Goal: Task Accomplishment & Management: Manage account settings

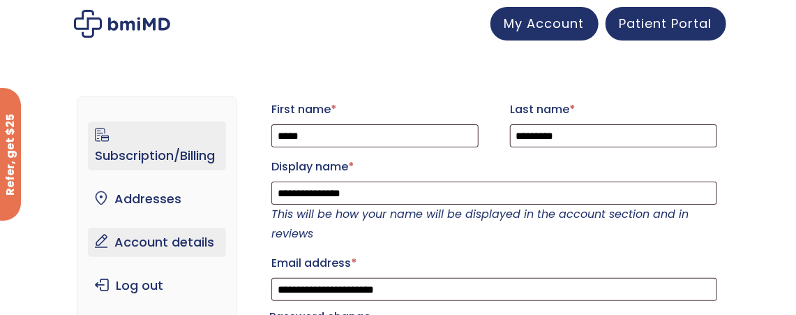
click at [191, 153] on link "Subscription/Billing" at bounding box center [157, 145] width 138 height 49
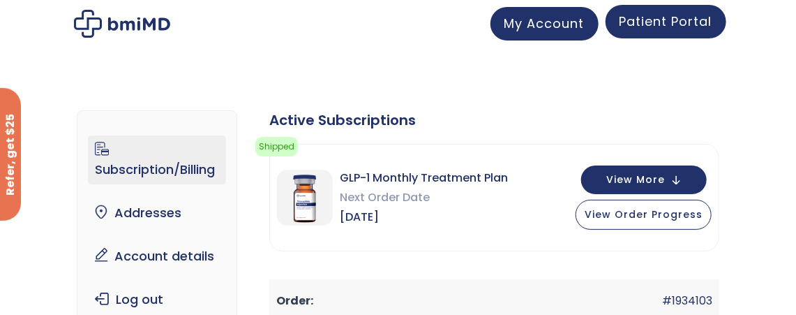
click at [643, 32] on link "Patient Portal" at bounding box center [665, 21] width 121 height 33
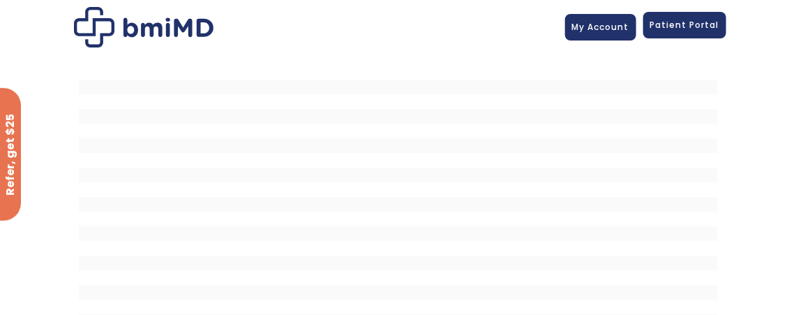
click at [685, 31] on span "Patient Portal" at bounding box center [684, 25] width 69 height 12
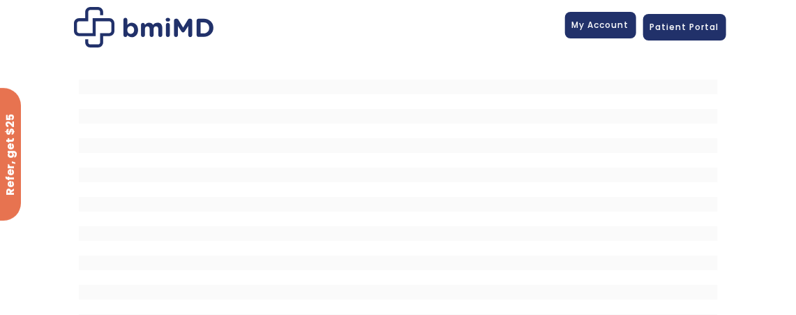
click at [594, 36] on link "My Account" at bounding box center [600, 25] width 71 height 27
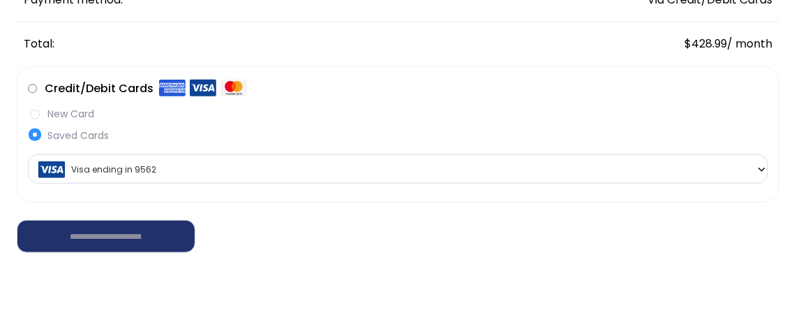
scroll to position [372, 0]
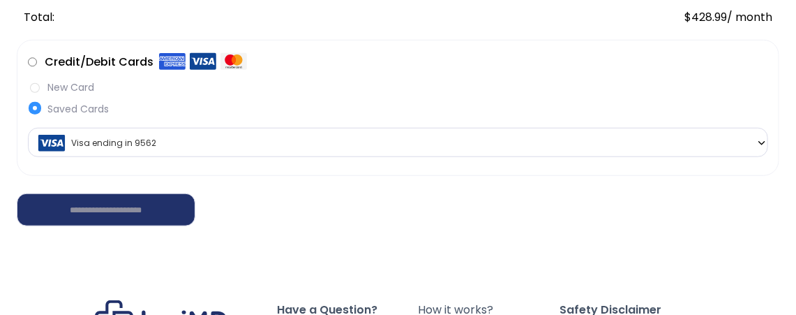
click at [734, 138] on span "Visa ending in 9562" at bounding box center [398, 142] width 732 height 29
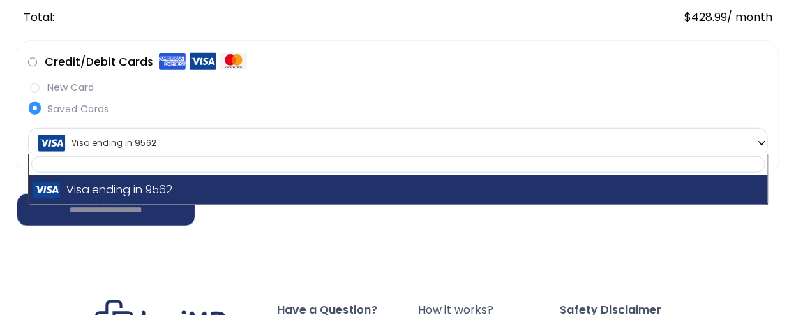
click at [35, 86] on label "New Card" at bounding box center [398, 87] width 740 height 15
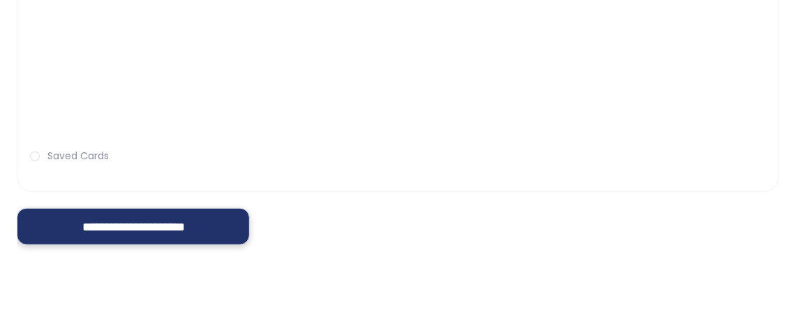
click at [153, 222] on input "**********" at bounding box center [133, 227] width 233 height 38
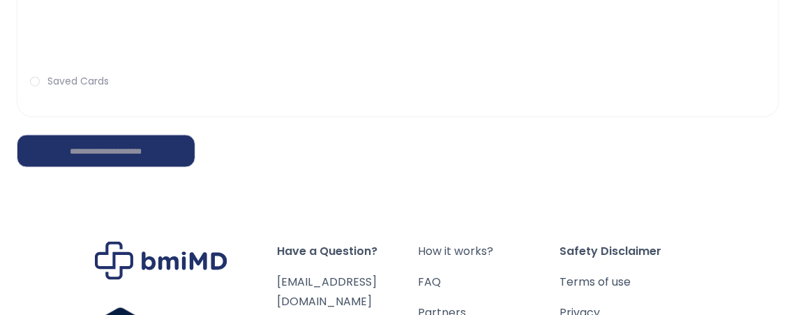
scroll to position [653, 0]
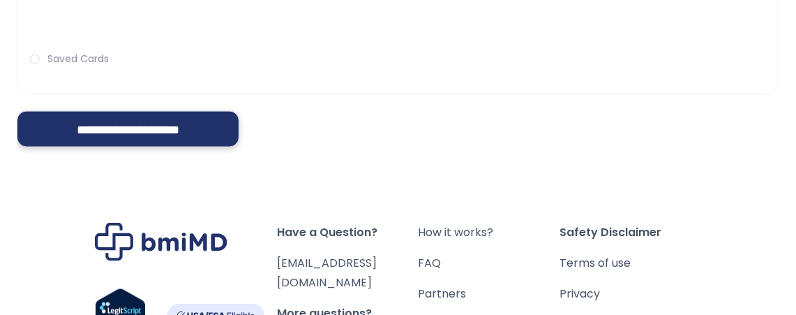
click at [86, 142] on input "**********" at bounding box center [128, 129] width 222 height 37
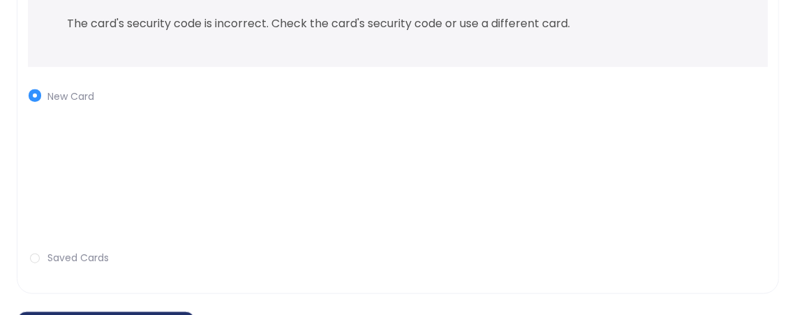
scroll to position [560, 0]
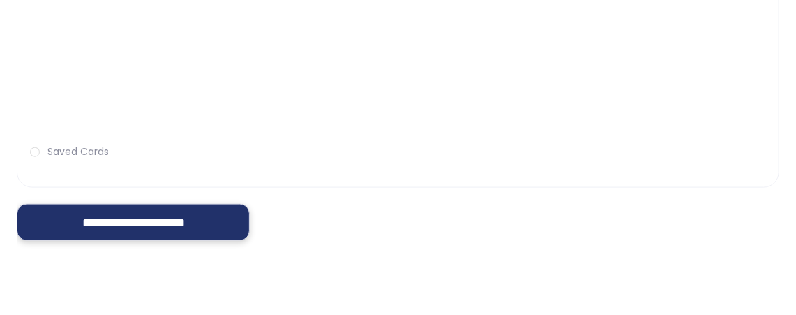
click at [167, 227] on input "**********" at bounding box center [133, 223] width 233 height 38
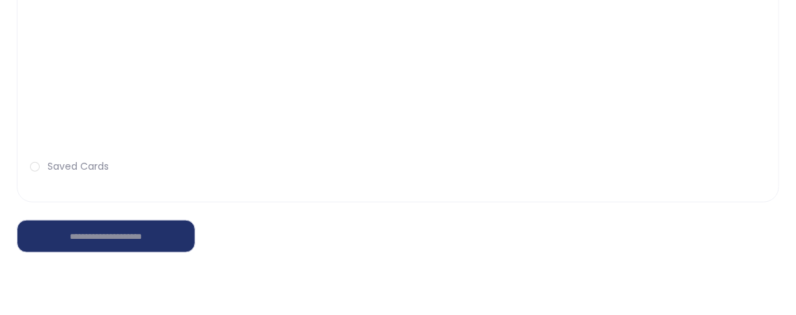
click at [35, 163] on label "Saved Cards" at bounding box center [398, 166] width 740 height 15
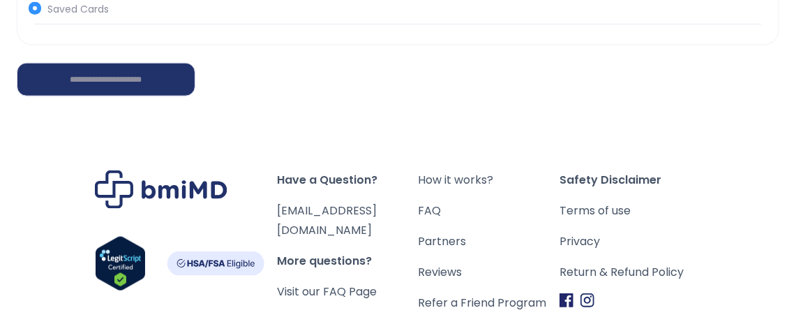
scroll to position [562, 0]
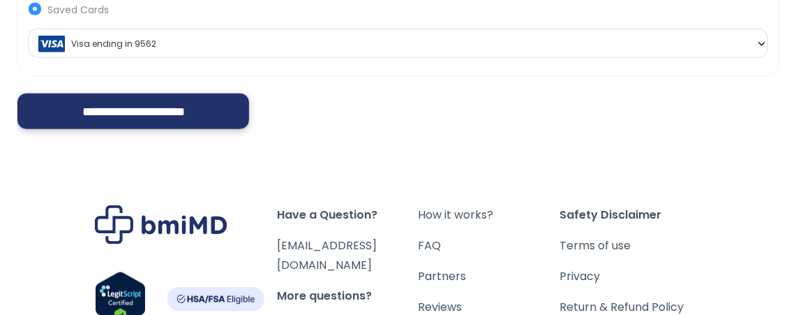
click at [165, 116] on input "**********" at bounding box center [133, 112] width 233 height 38
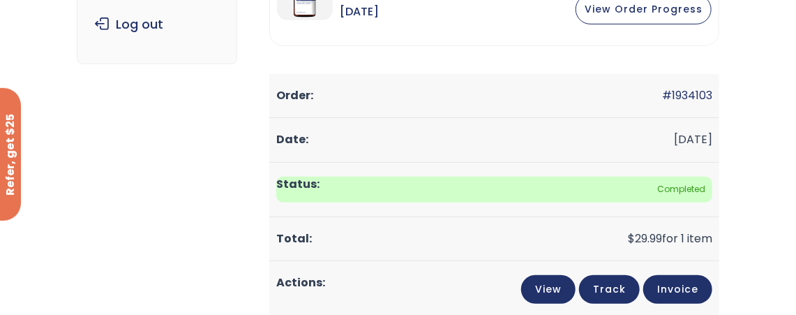
scroll to position [186, 0]
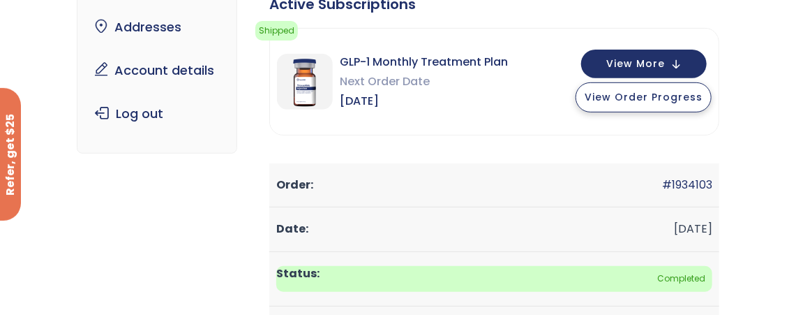
click at [620, 104] on button "View Order Progress" at bounding box center [643, 97] width 136 height 30
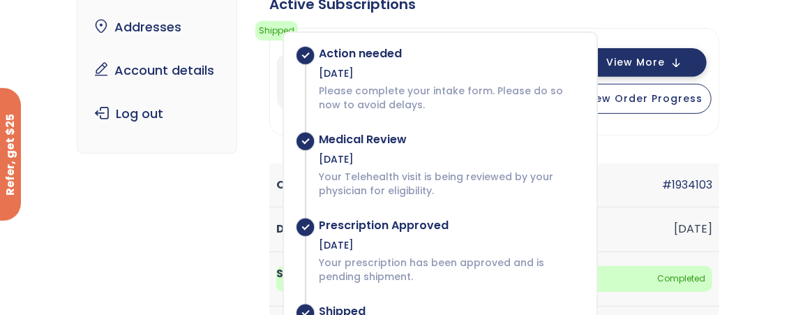
click at [627, 69] on button "View More" at bounding box center [644, 62] width 126 height 29
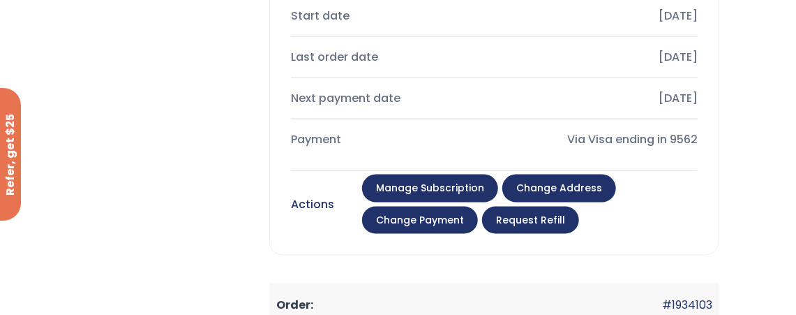
scroll to position [651, 0]
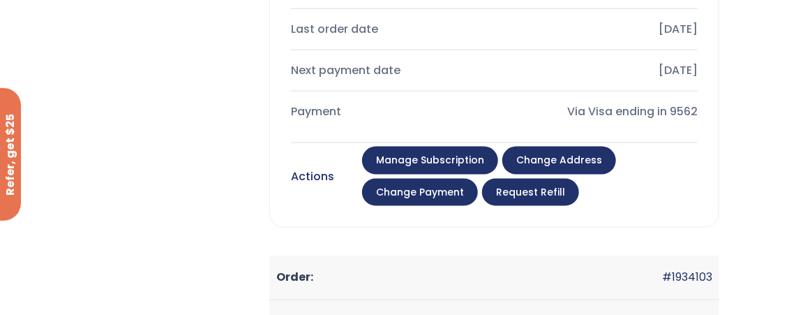
click at [416, 186] on link "Change payment" at bounding box center [420, 193] width 116 height 28
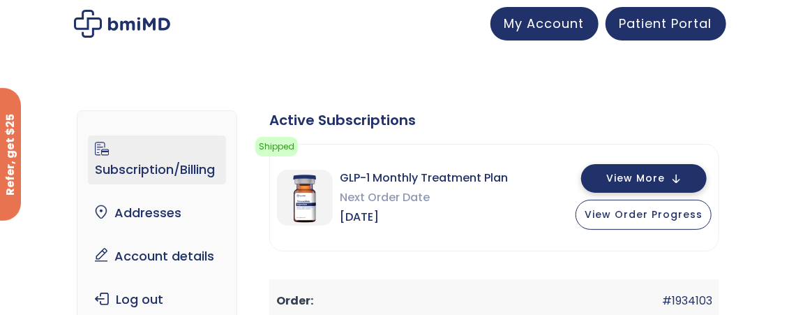
click at [633, 176] on span "View More" at bounding box center [635, 178] width 59 height 9
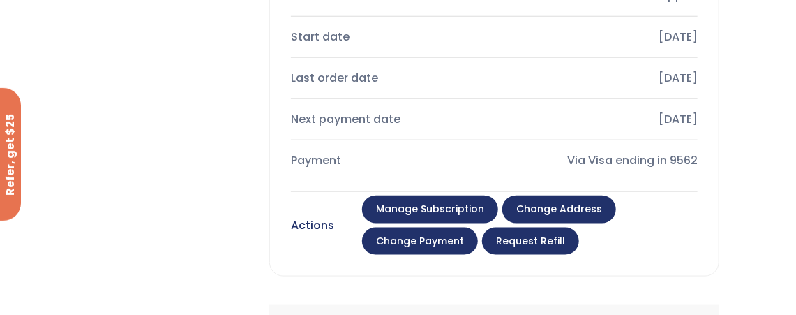
scroll to position [651, 0]
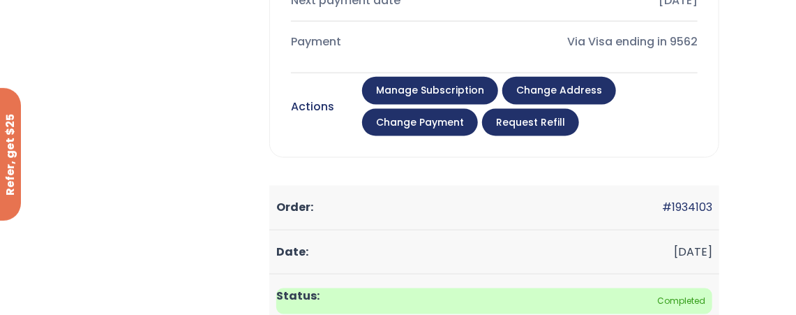
click at [418, 86] on link "Manage Subscription" at bounding box center [430, 91] width 136 height 28
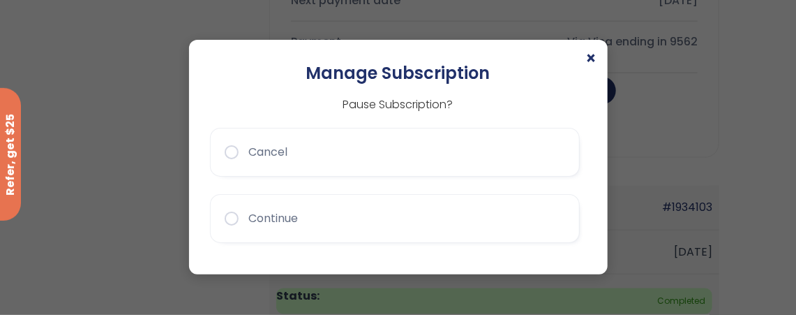
drag, startPoint x: 225, startPoint y: 149, endPoint x: 232, endPoint y: 149, distance: 7.7
click at [226, 149] on button "Cancel" at bounding box center [395, 152] width 370 height 49
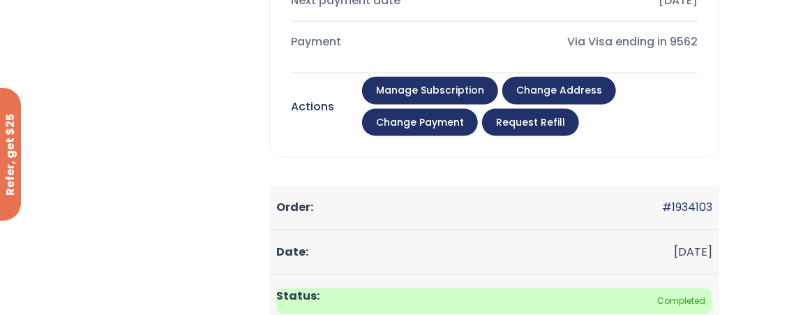
click at [422, 91] on link "Manage Subscription" at bounding box center [430, 91] width 136 height 28
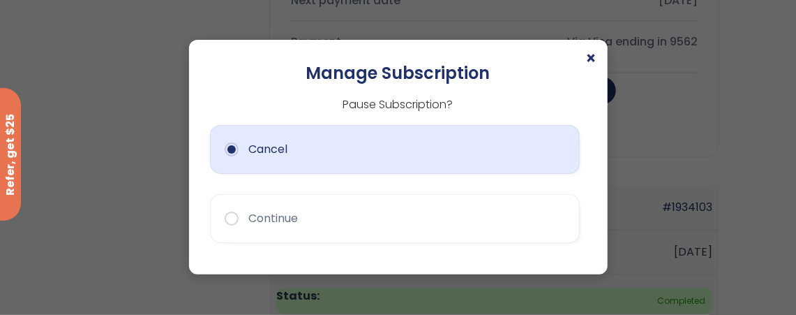
click at [230, 151] on button "Cancel" at bounding box center [395, 149] width 370 height 49
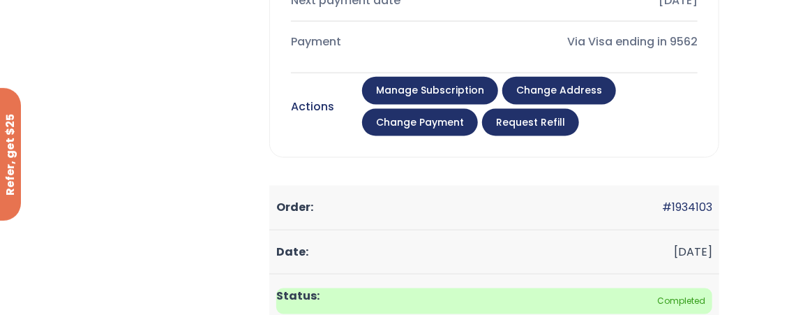
click at [418, 93] on link "Manage Subscription" at bounding box center [430, 91] width 136 height 28
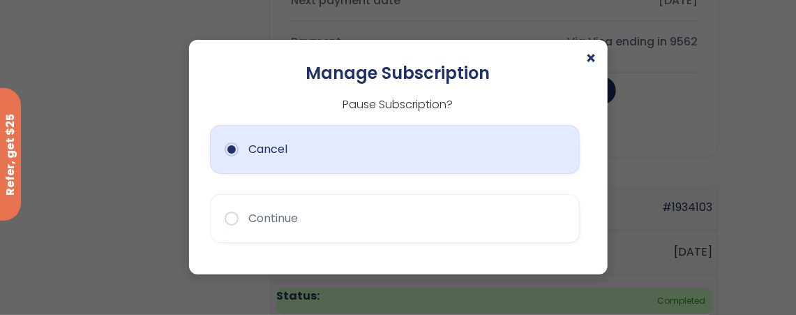
click at [389, 150] on button "Cancel" at bounding box center [395, 149] width 370 height 49
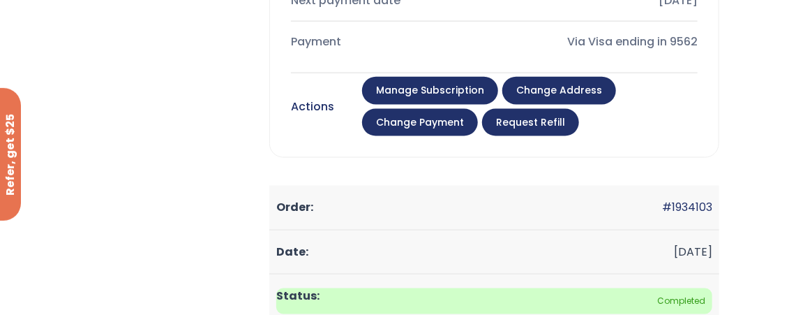
click at [448, 87] on link "Manage Subscription" at bounding box center [430, 91] width 136 height 28
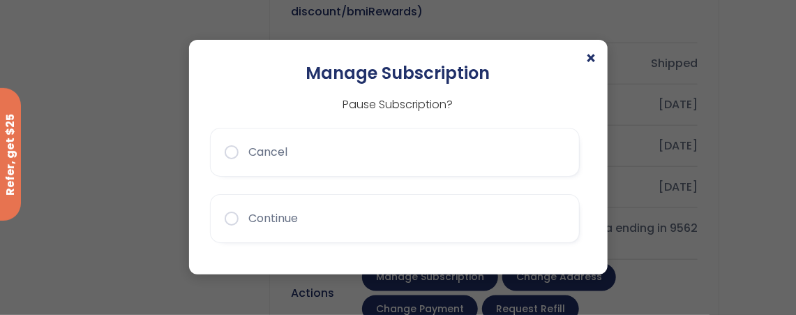
scroll to position [558, 0]
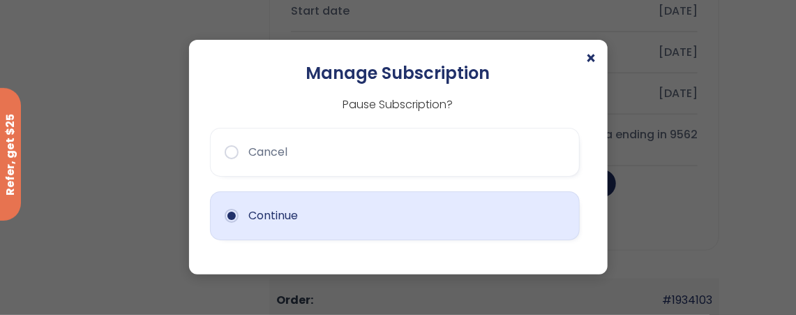
click at [233, 215] on button "Continue" at bounding box center [395, 215] width 370 height 49
click at [354, 217] on button "Continue" at bounding box center [395, 215] width 370 height 49
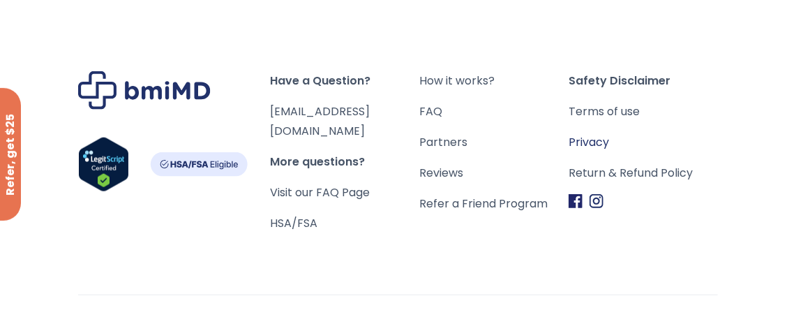
scroll to position [617, 0]
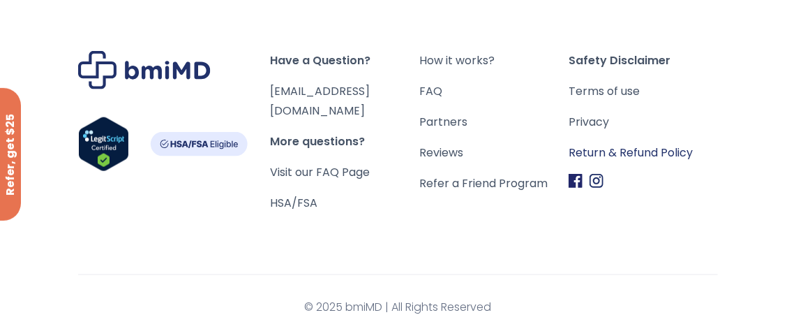
click at [631, 149] on link "Return & Refund Policy" at bounding box center [642, 153] width 149 height 20
